Goal: Task Accomplishment & Management: Complete application form

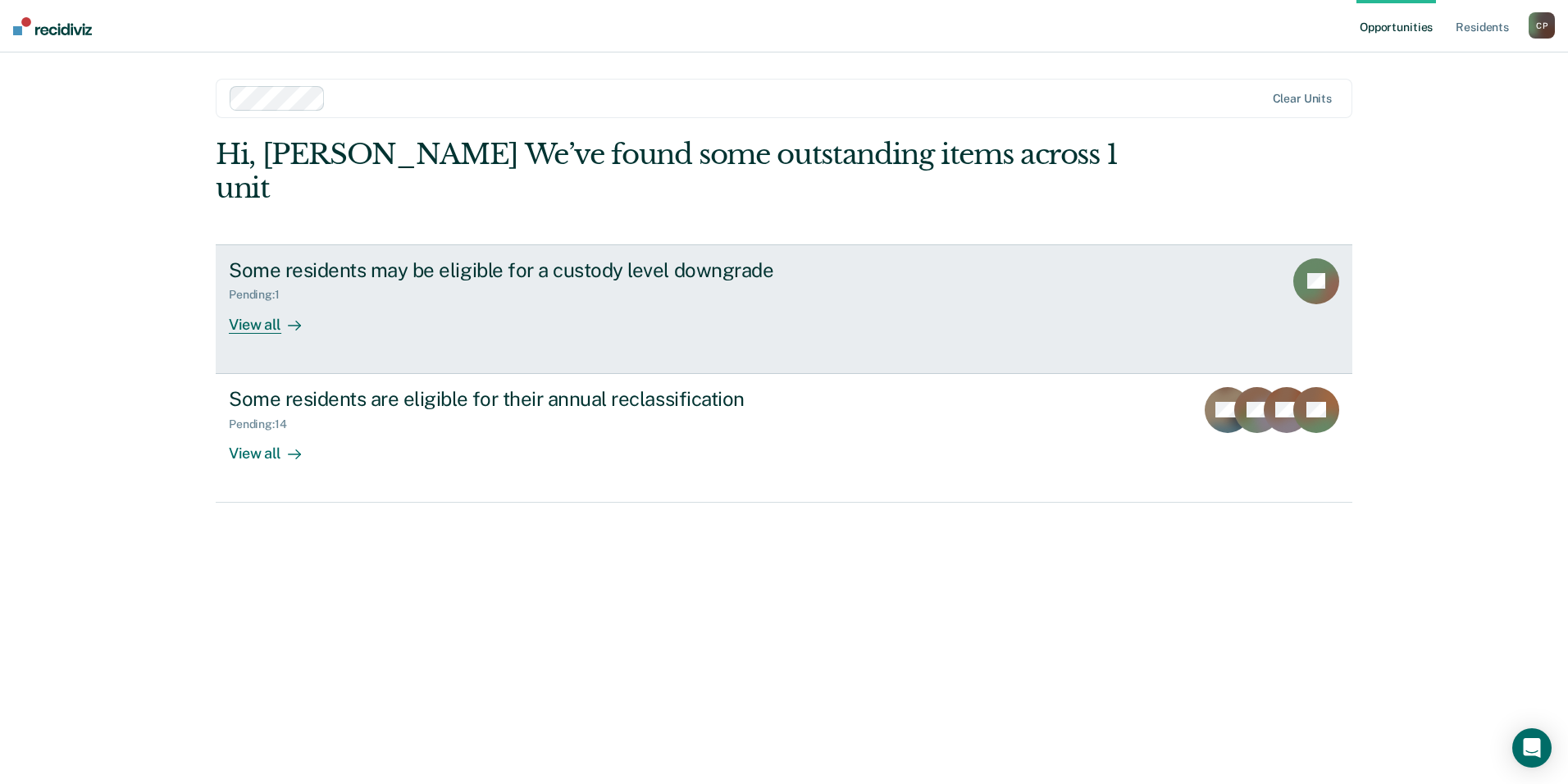
click at [471, 282] on div "Pending : 1" at bounding box center [517, 292] width 576 height 20
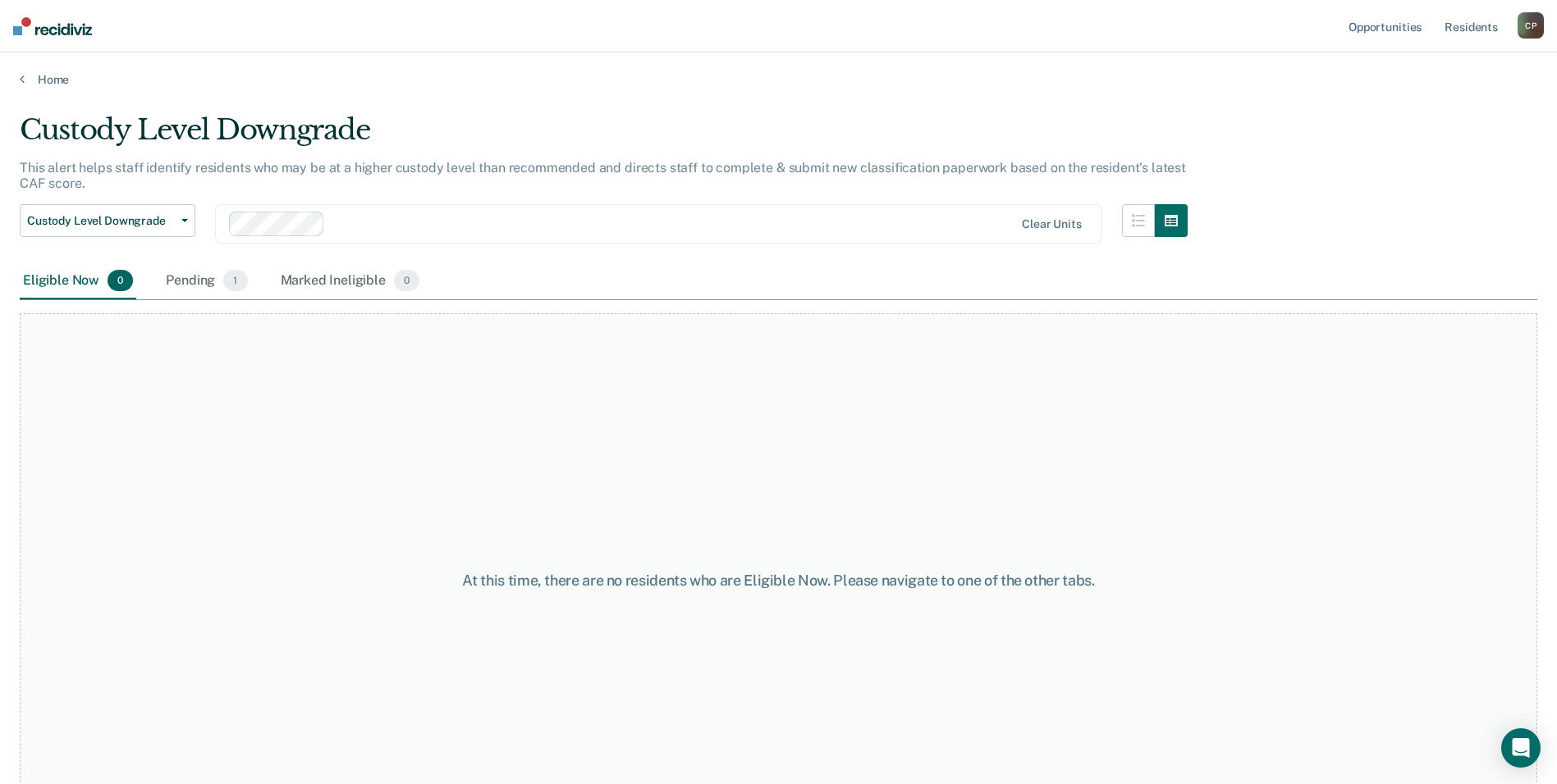
drag, startPoint x: 194, startPoint y: 283, endPoint x: 263, endPoint y: 275, distance: 69.5
click at [196, 282] on div "Pending 1" at bounding box center [206, 281] width 87 height 36
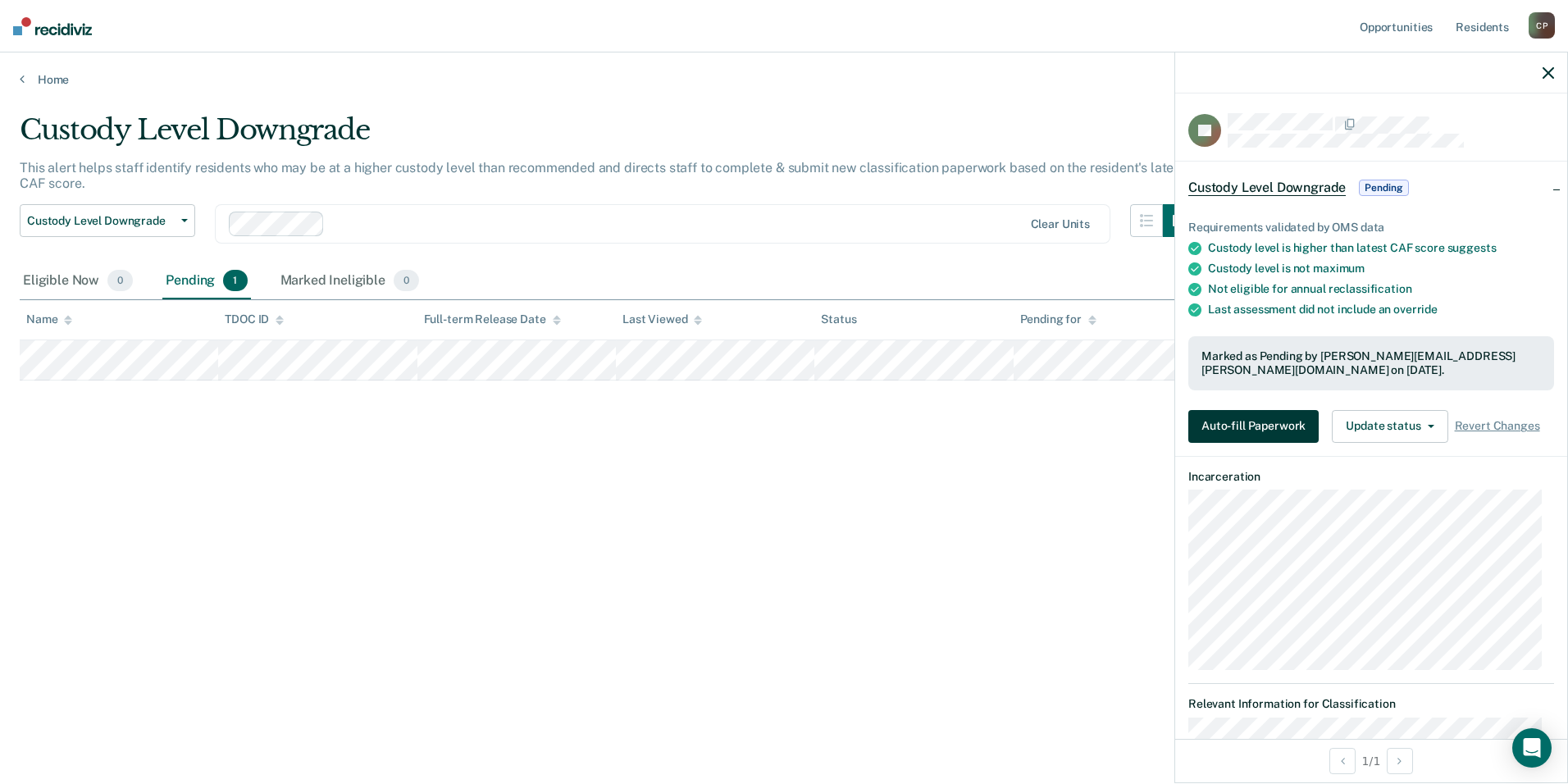
click at [1281, 425] on button "Auto-fill Paperwork" at bounding box center [1254, 427] width 131 height 33
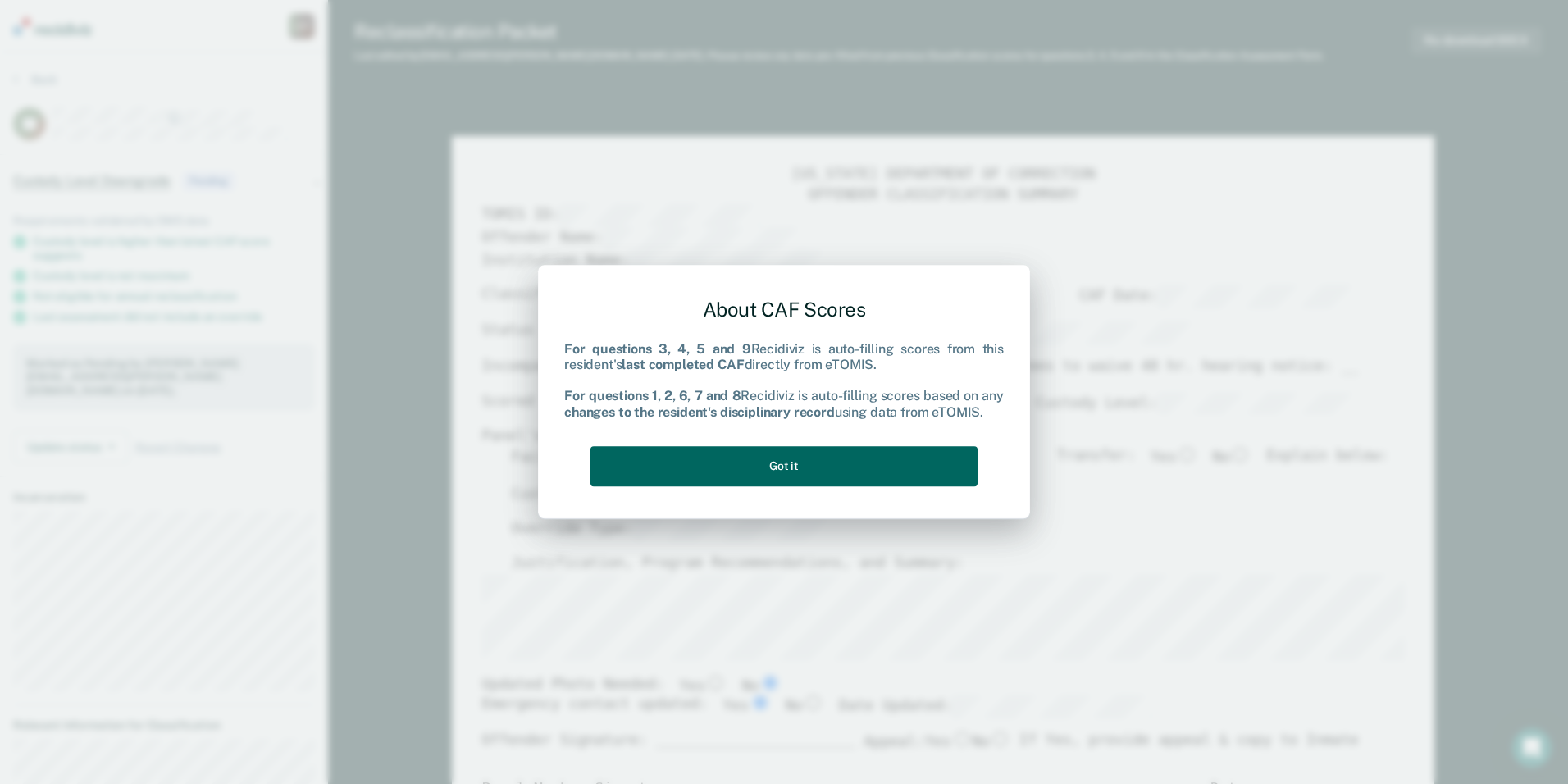
click at [895, 468] on button "Got it" at bounding box center [784, 467] width 387 height 40
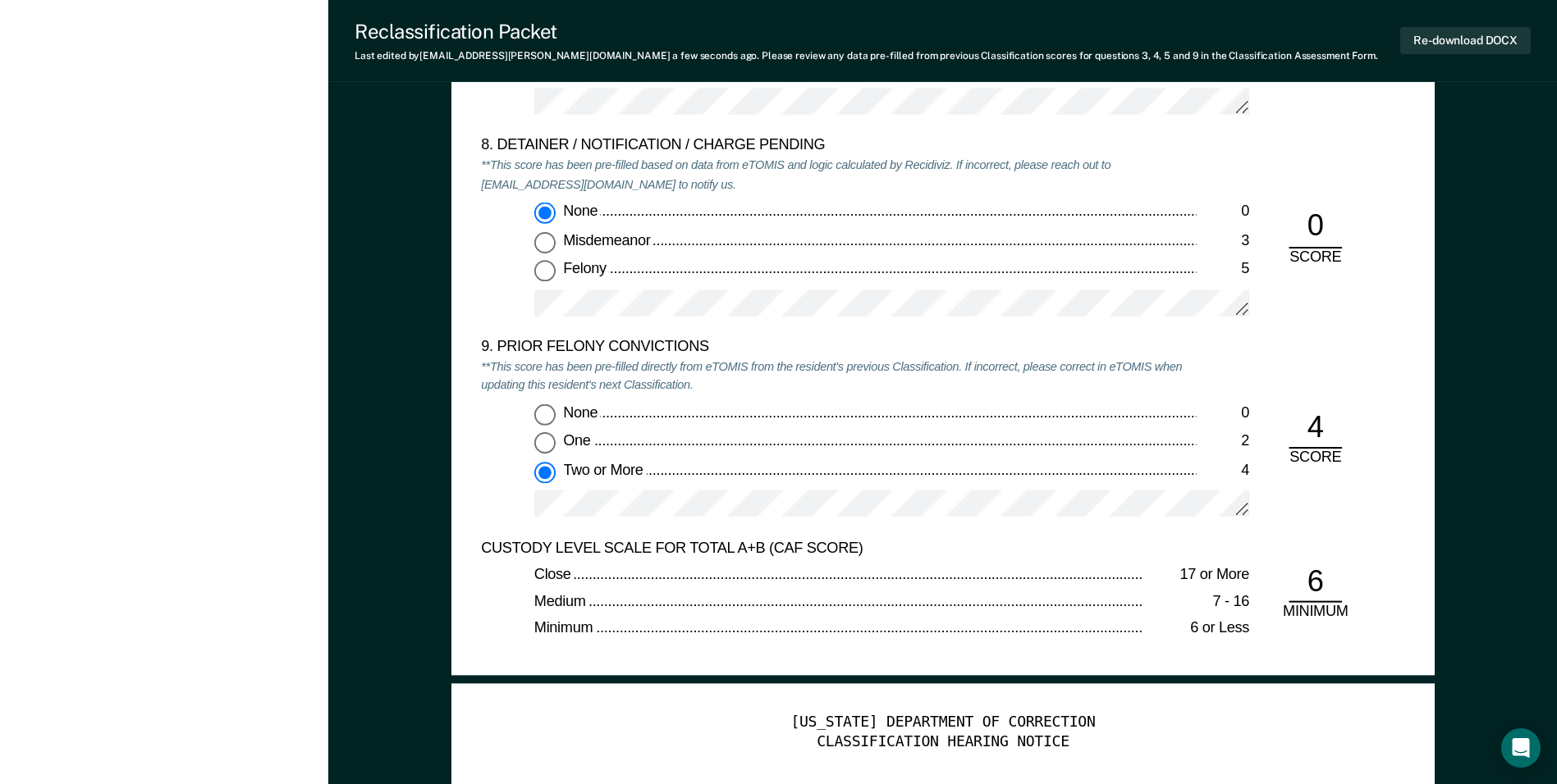
scroll to position [3445, 0]
drag, startPoint x: 395, startPoint y: 644, endPoint x: 406, endPoint y: 646, distance: 11.2
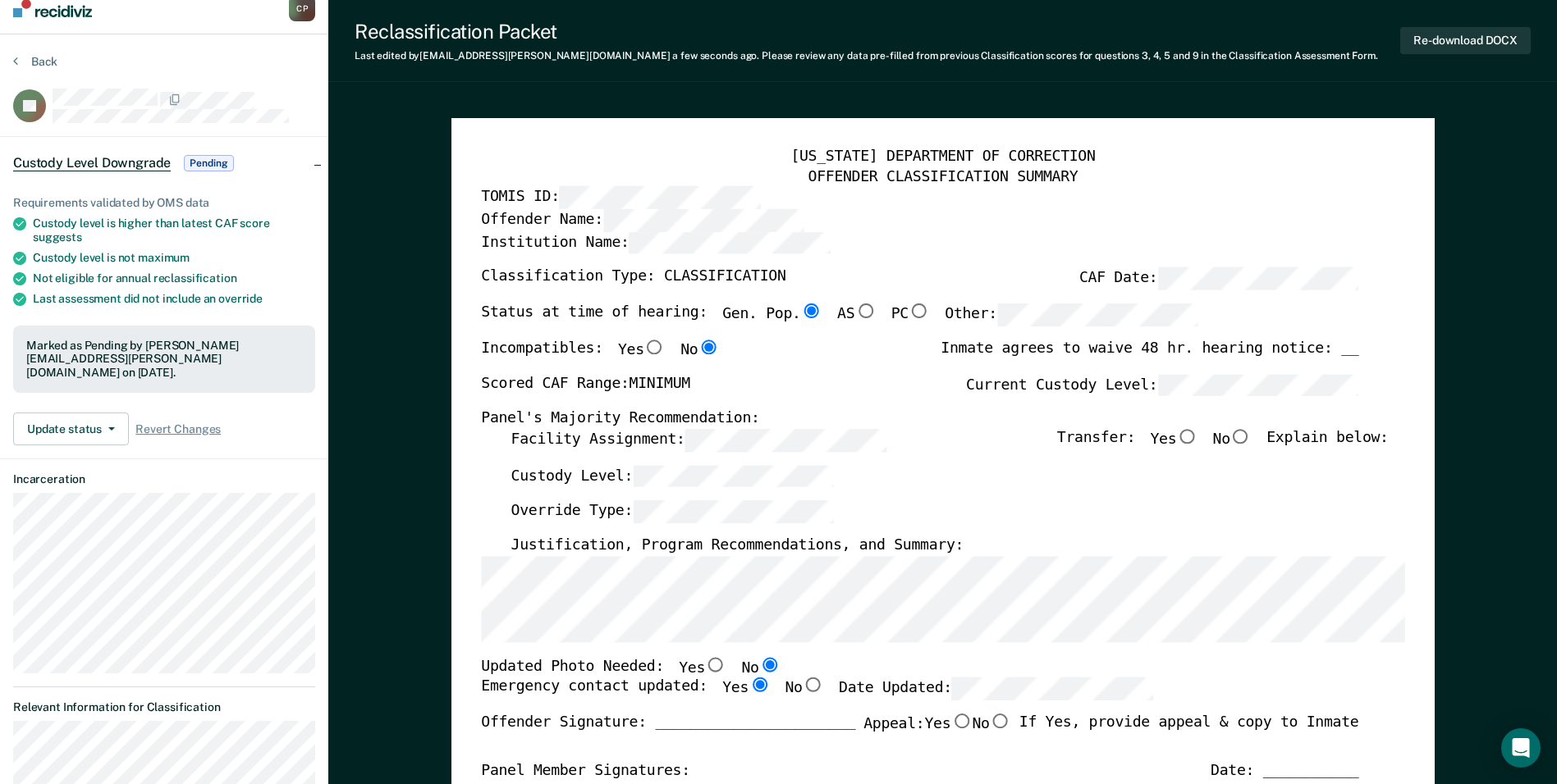
scroll to position [0, 0]
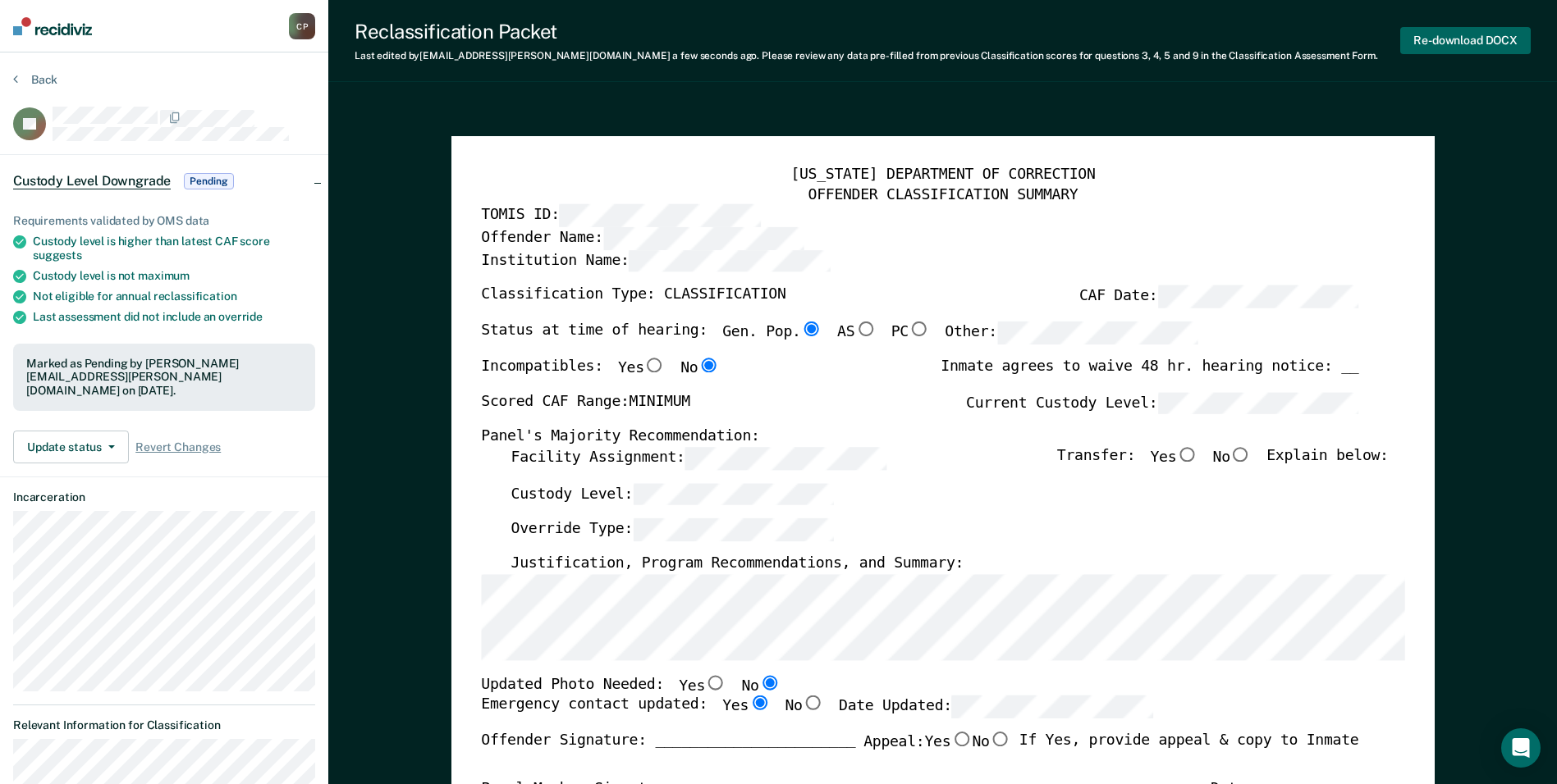
click at [1470, 48] on button "Re-download DOCX" at bounding box center [1466, 40] width 131 height 27
type textarea "x"
drag, startPoint x: 1465, startPoint y: 48, endPoint x: 1000, endPoint y: 173, distance: 481.5
